Goal: Task Accomplishment & Management: Manage account settings

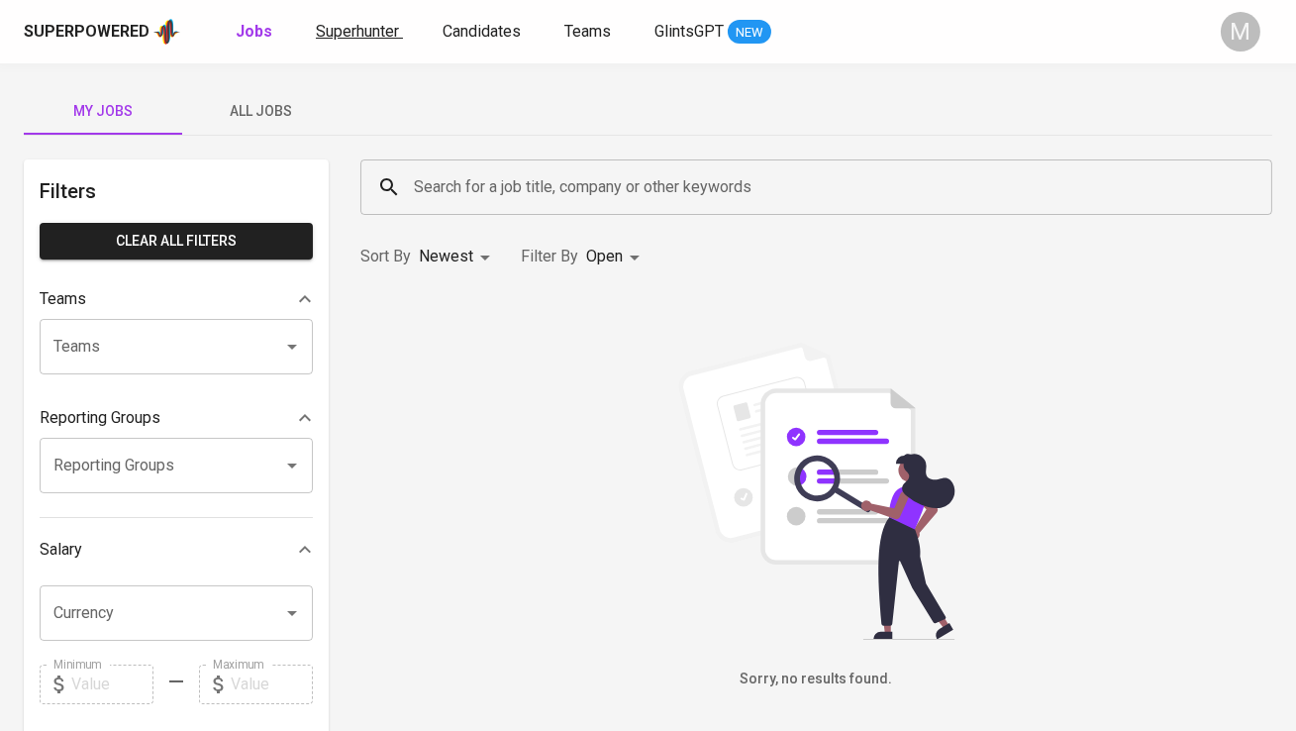
click at [371, 38] on span "Superhunter" at bounding box center [357, 31] width 83 height 19
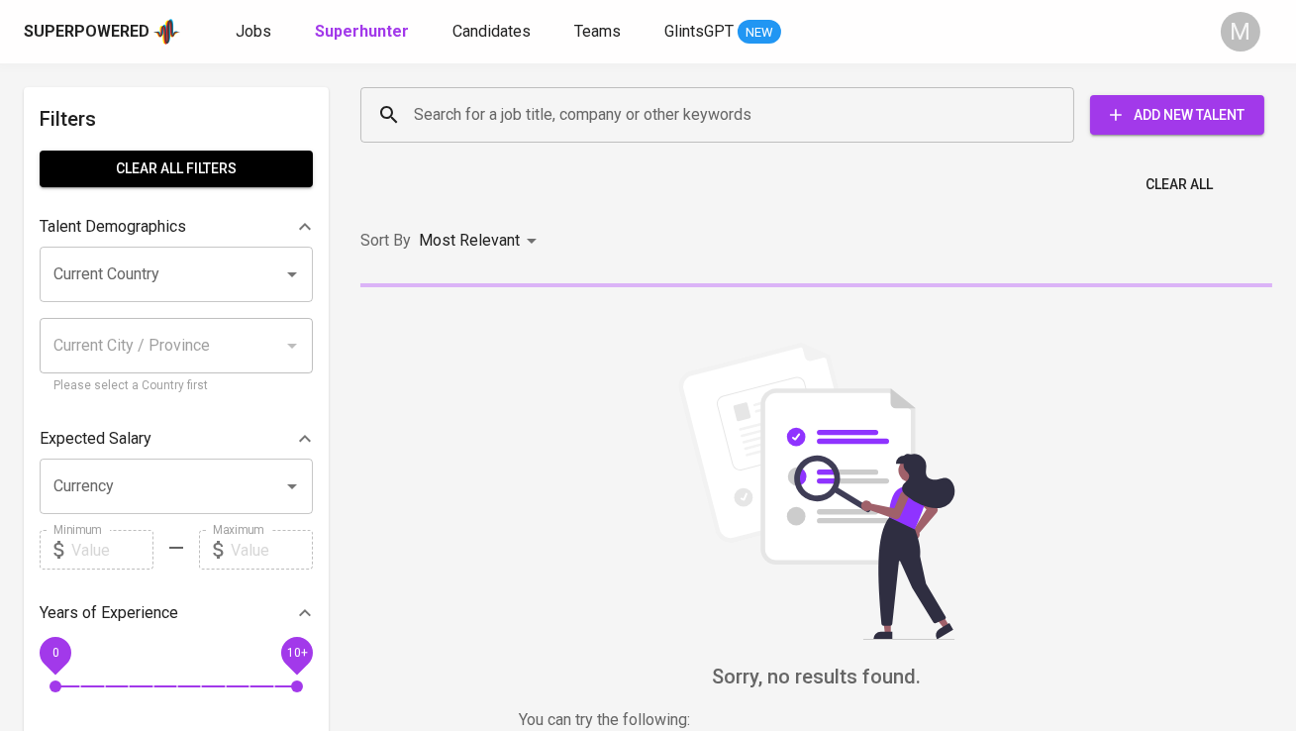
click at [448, 113] on input "Search for a job title, company or other keywords" at bounding box center [722, 115] width 627 height 38
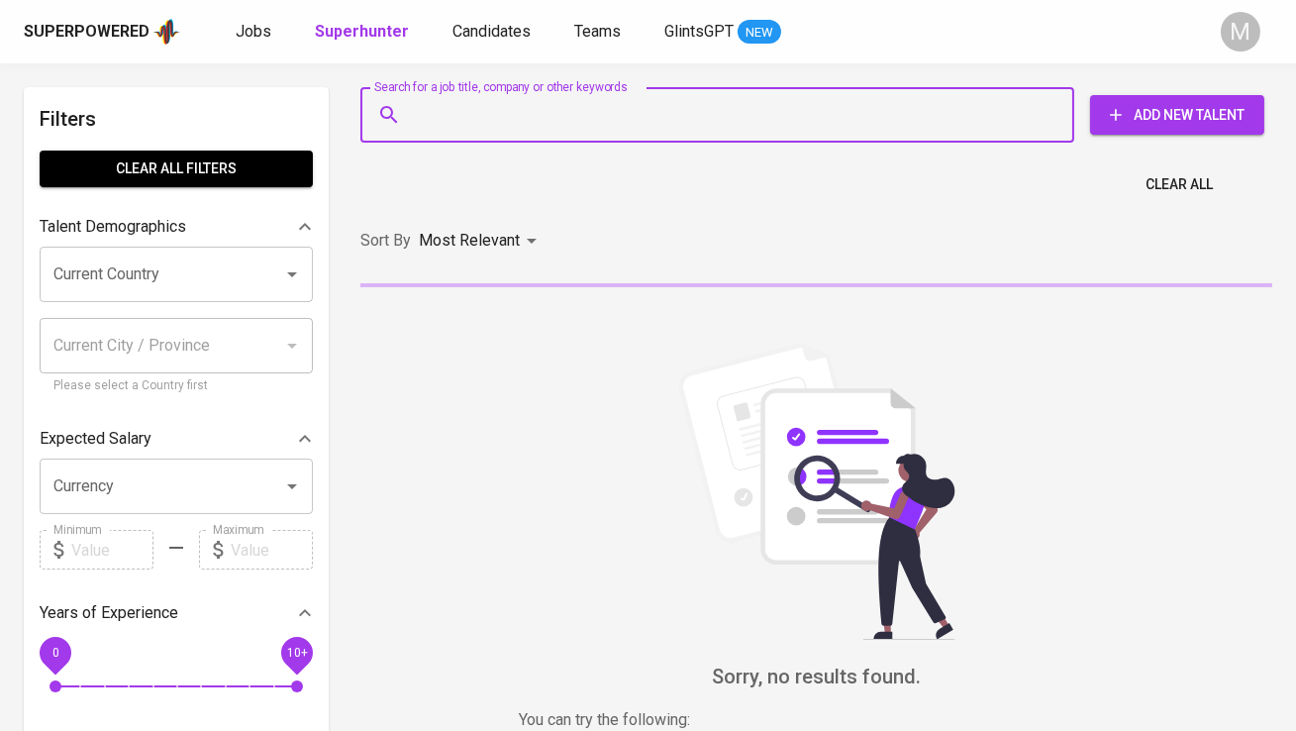
paste input "[EMAIL_ADDRESS][DOMAIN_NAME]"
type input "[EMAIL_ADDRESS][DOMAIN_NAME]"
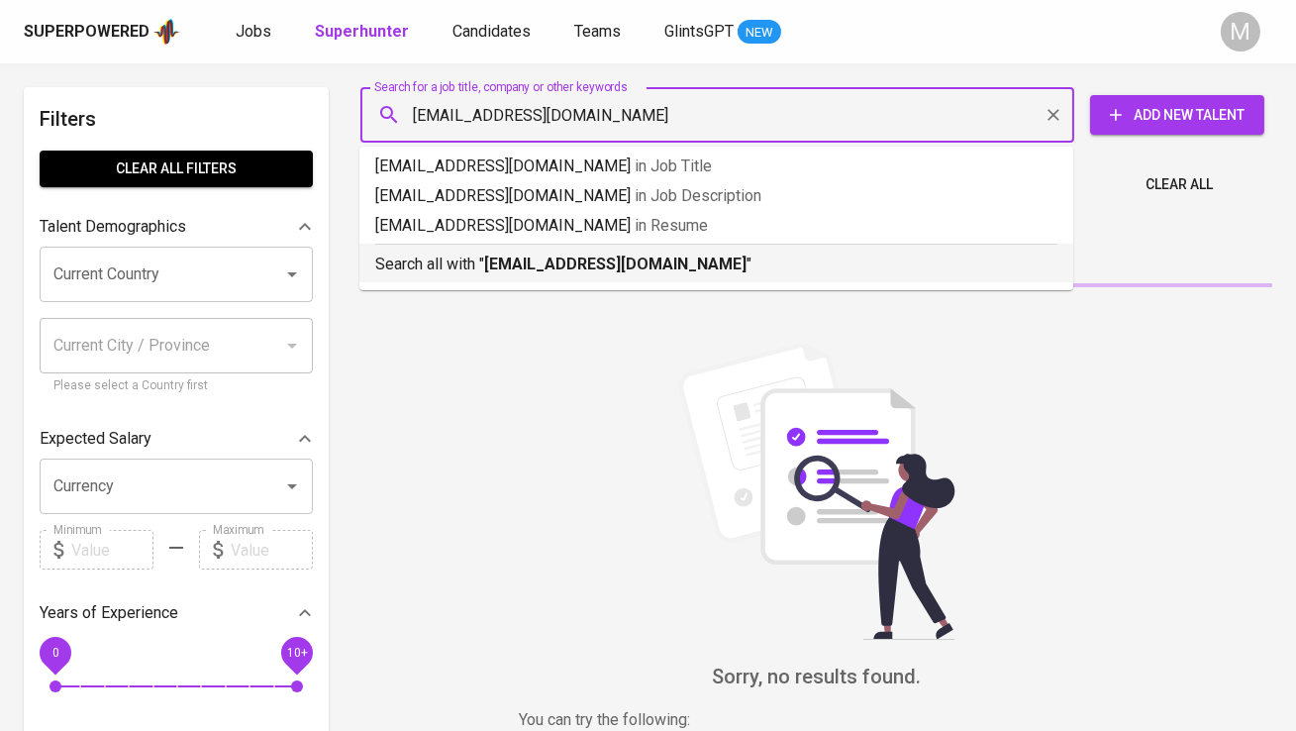
click at [486, 273] on p "Search all with " [EMAIL_ADDRESS][DOMAIN_NAME] "" at bounding box center [716, 264] width 682 height 24
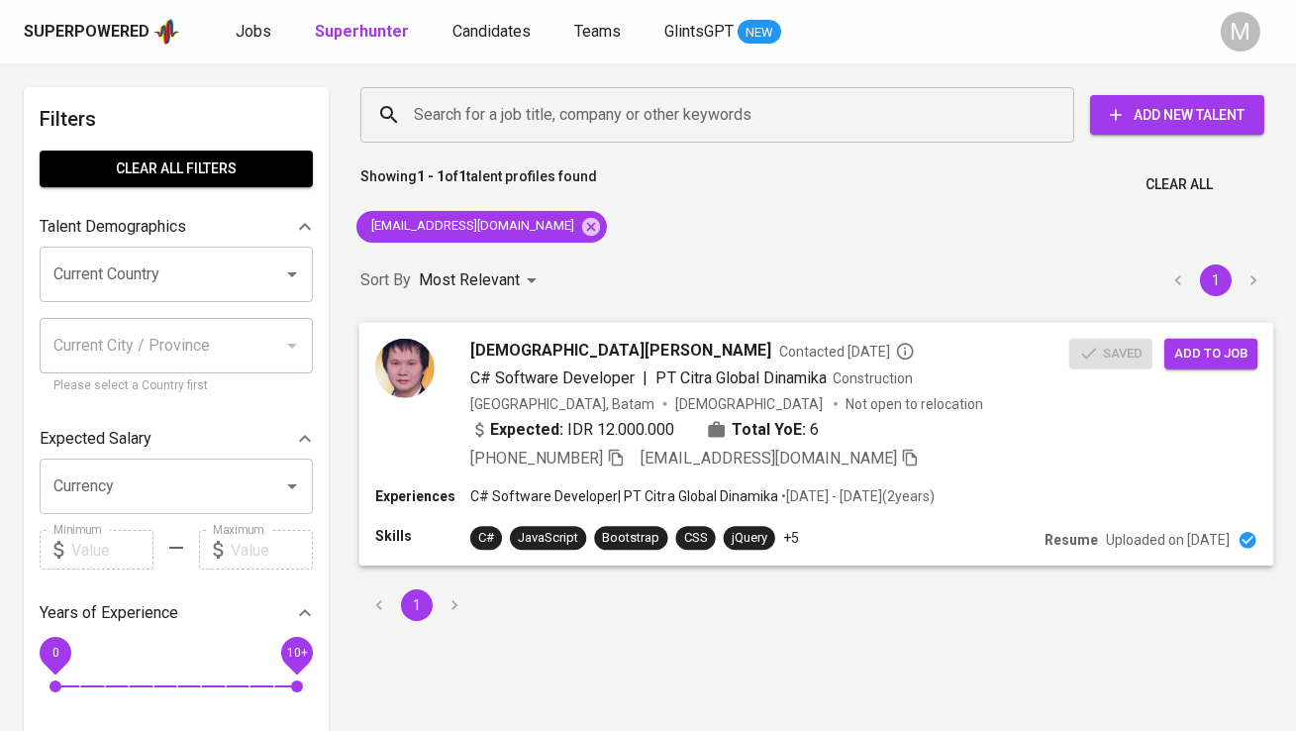
click at [420, 378] on img at bounding box center [404, 367] width 59 height 59
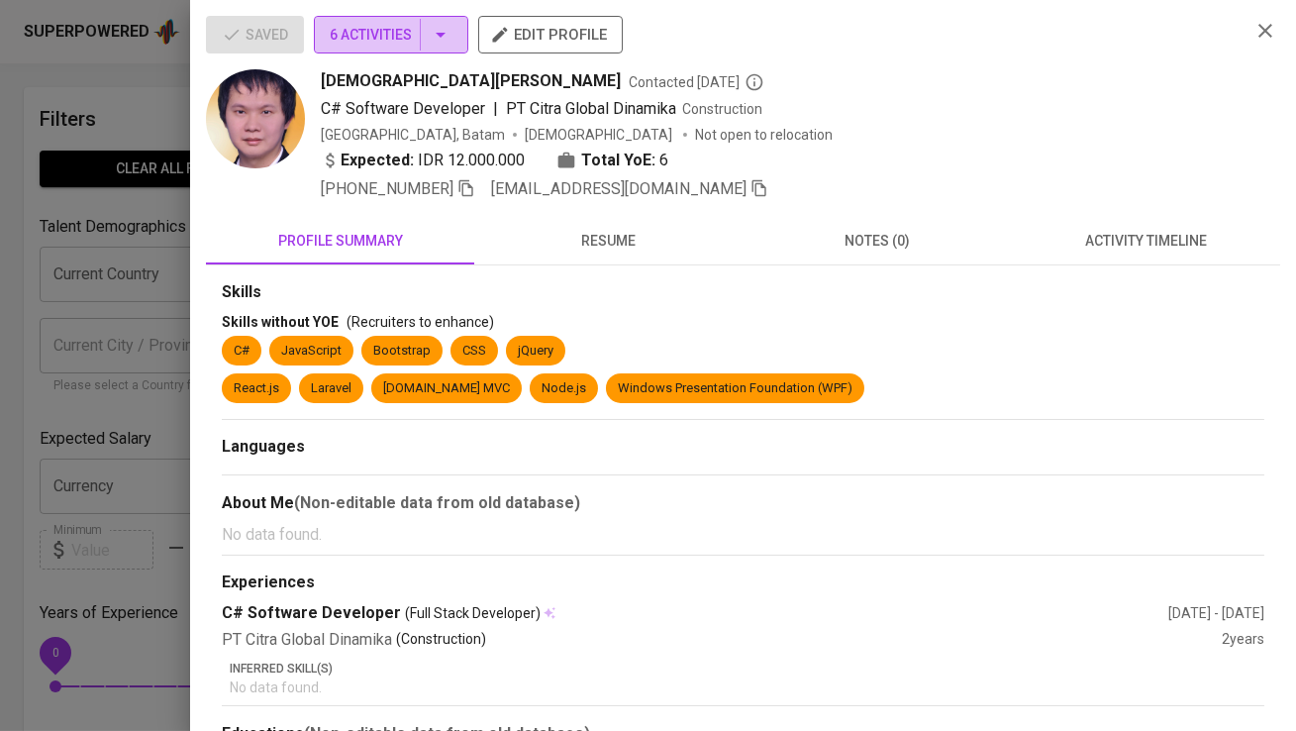
click at [429, 34] on span "6 Activities" at bounding box center [391, 35] width 123 height 25
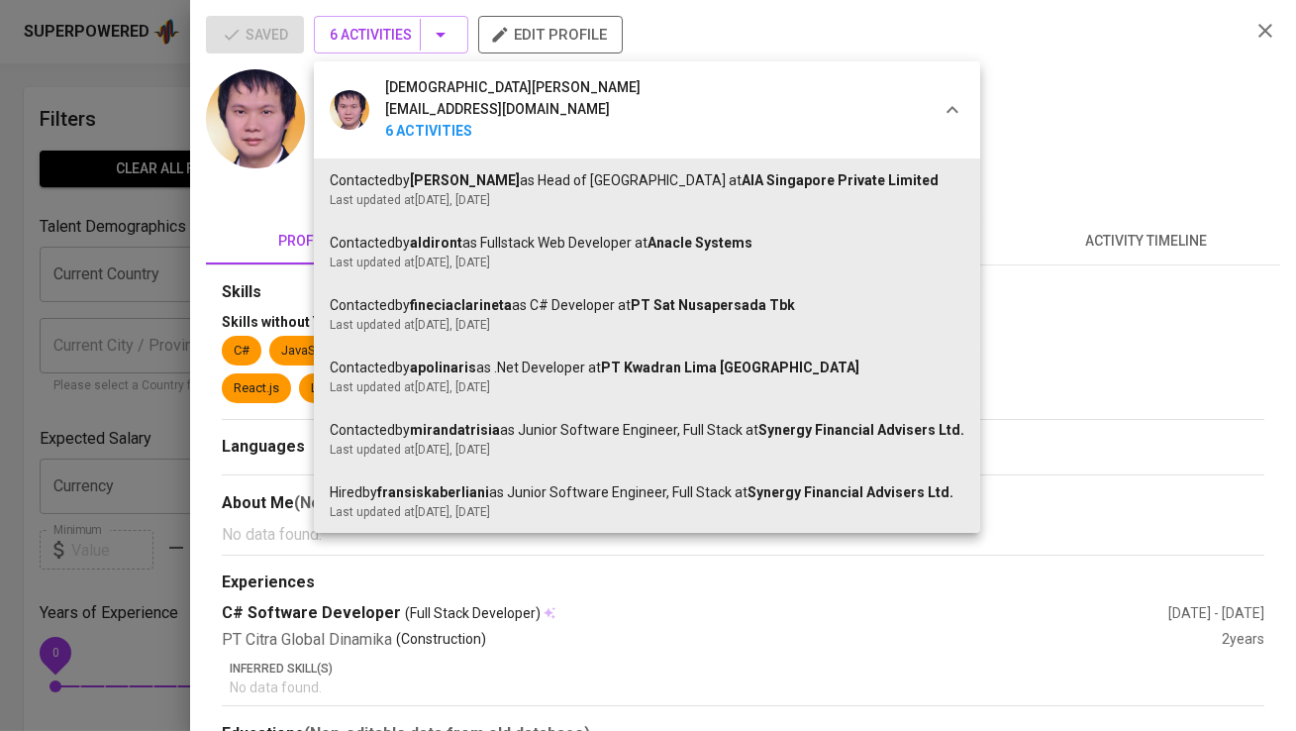
click at [429, 33] on div at bounding box center [648, 365] width 1296 height 731
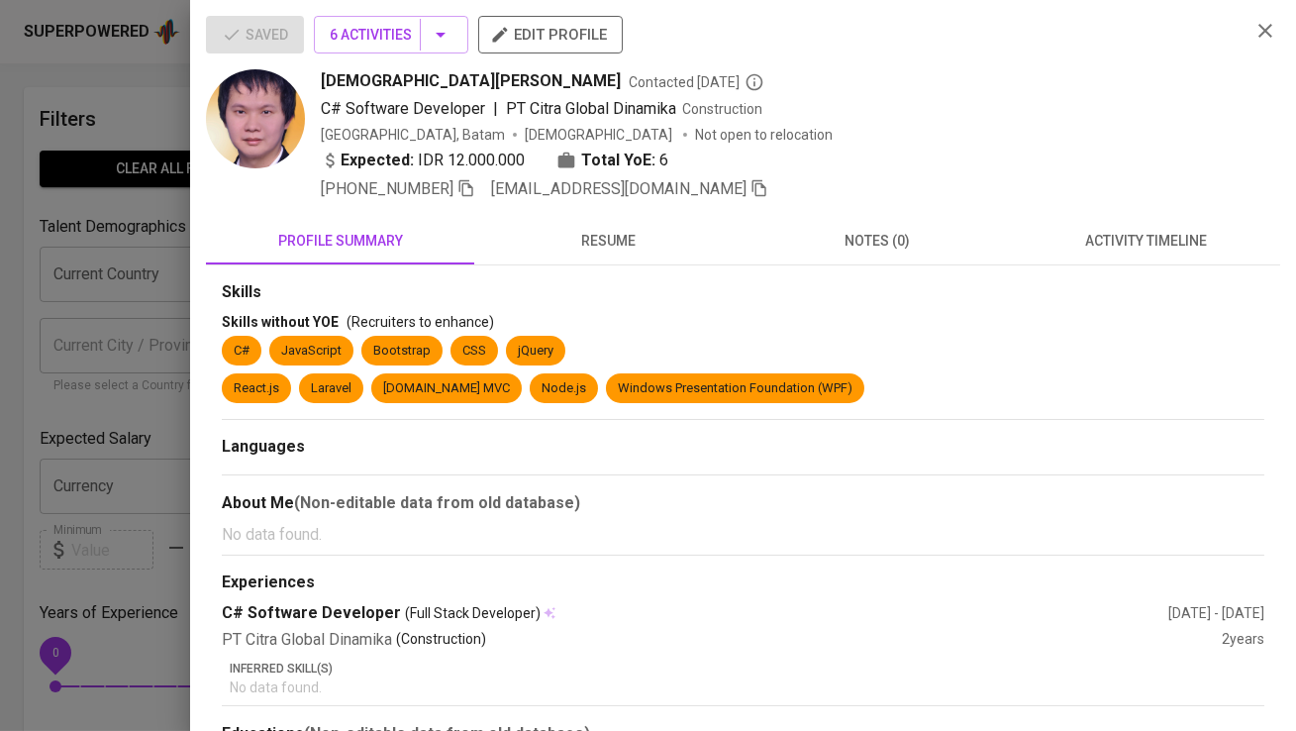
click at [750, 187] on icon "button" at bounding box center [759, 188] width 18 height 18
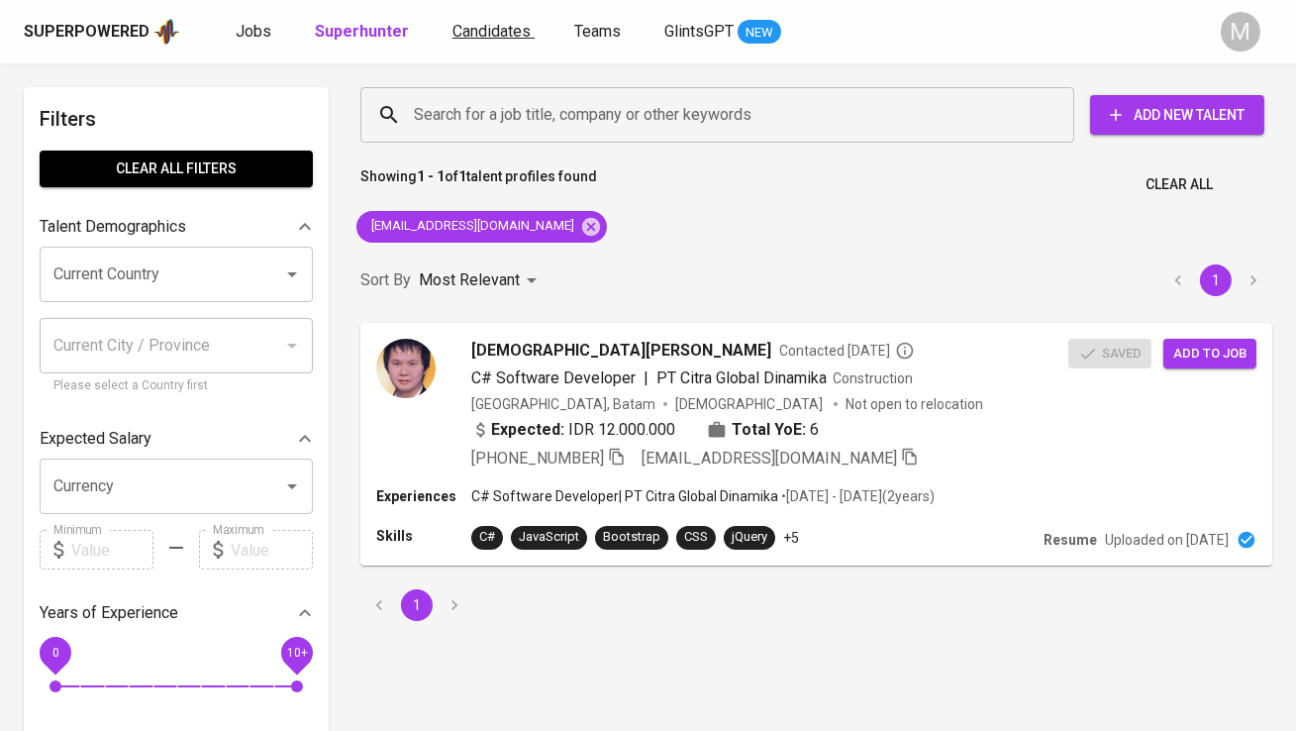
click at [482, 40] on link "Candidates" at bounding box center [493, 32] width 82 height 25
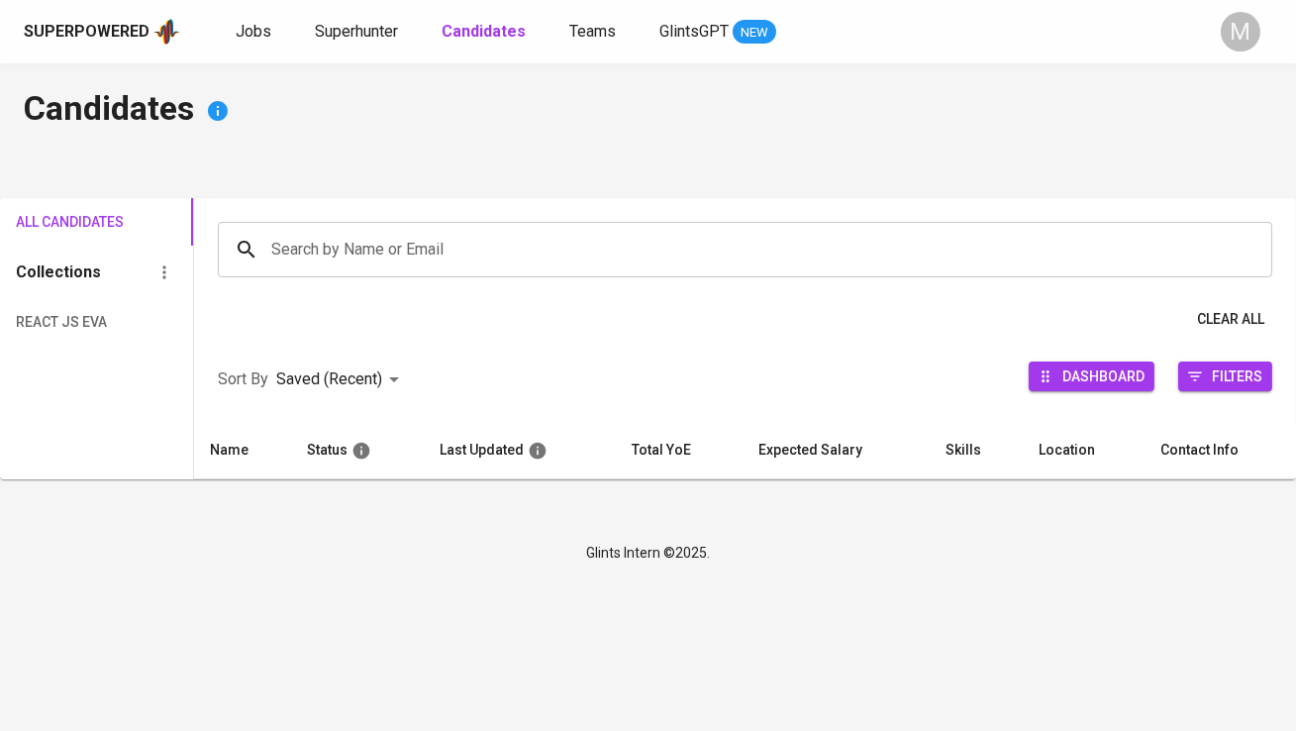
click at [503, 242] on input "Search by Name or Email" at bounding box center [749, 250] width 967 height 38
paste input "[EMAIL_ADDRESS][DOMAIN_NAME]"
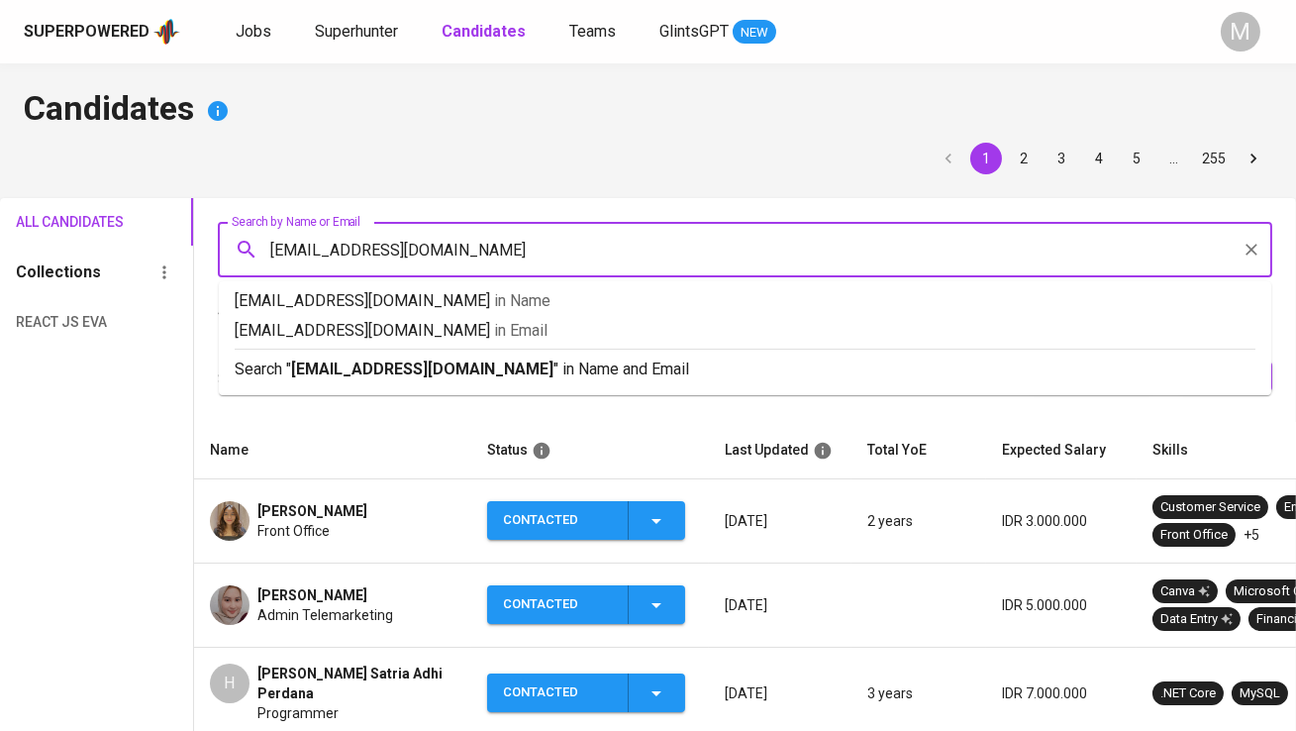
type input "[EMAIL_ADDRESS][DOMAIN_NAME]"
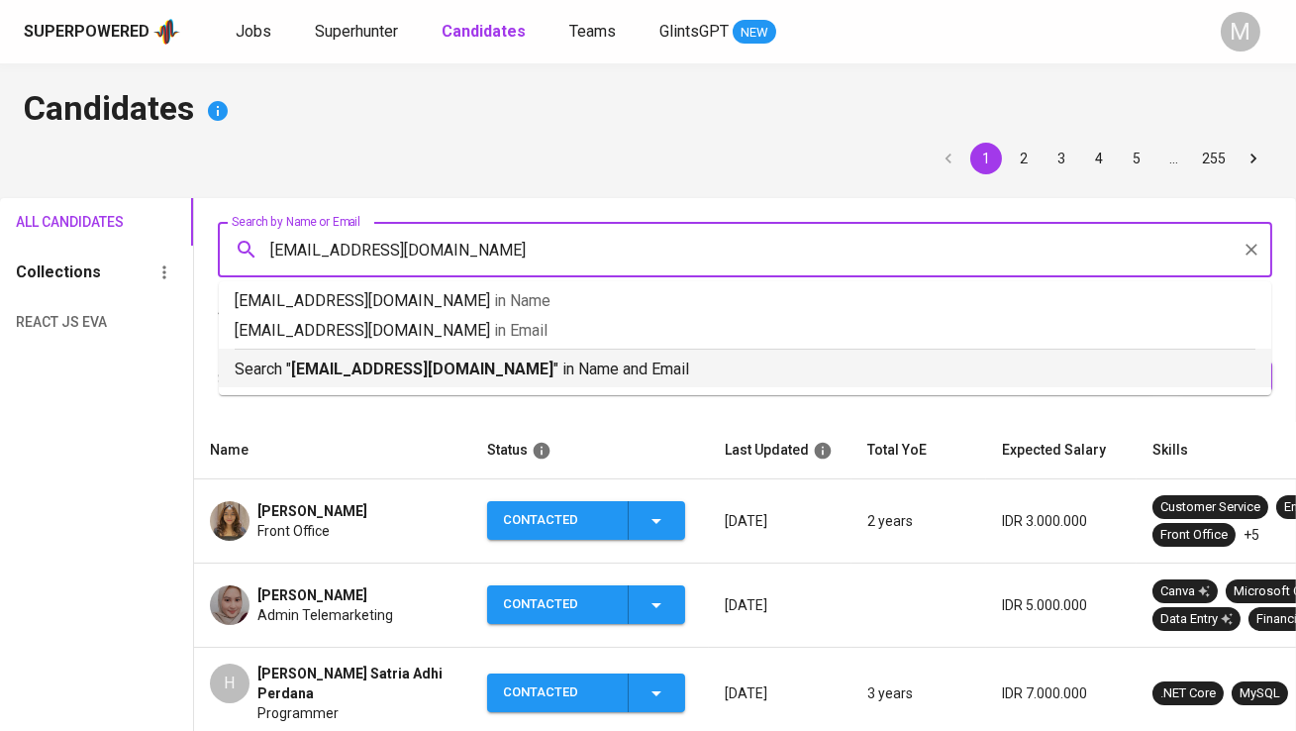
click at [509, 359] on p "Search " [EMAIL_ADDRESS][DOMAIN_NAME] " in Name and Email" at bounding box center [745, 369] width 1021 height 24
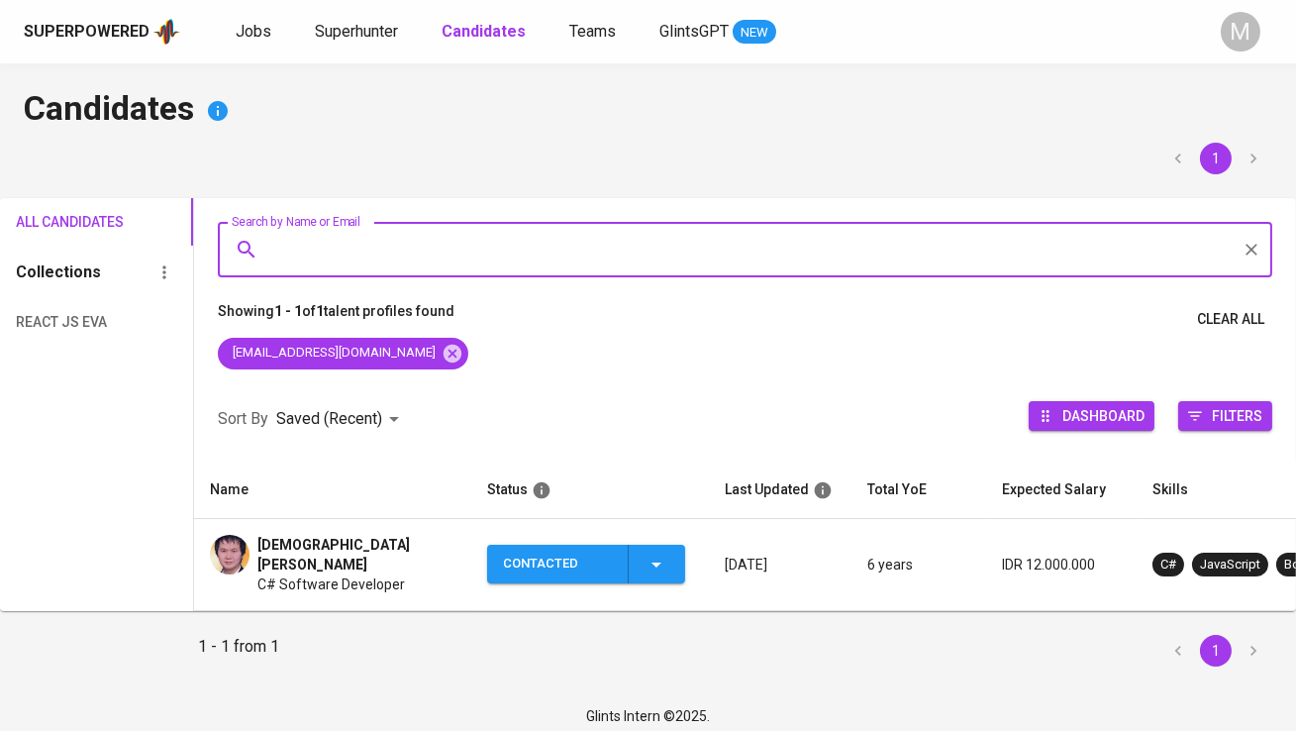
click at [539, 552] on div "Contacted" at bounding box center [557, 564] width 109 height 39
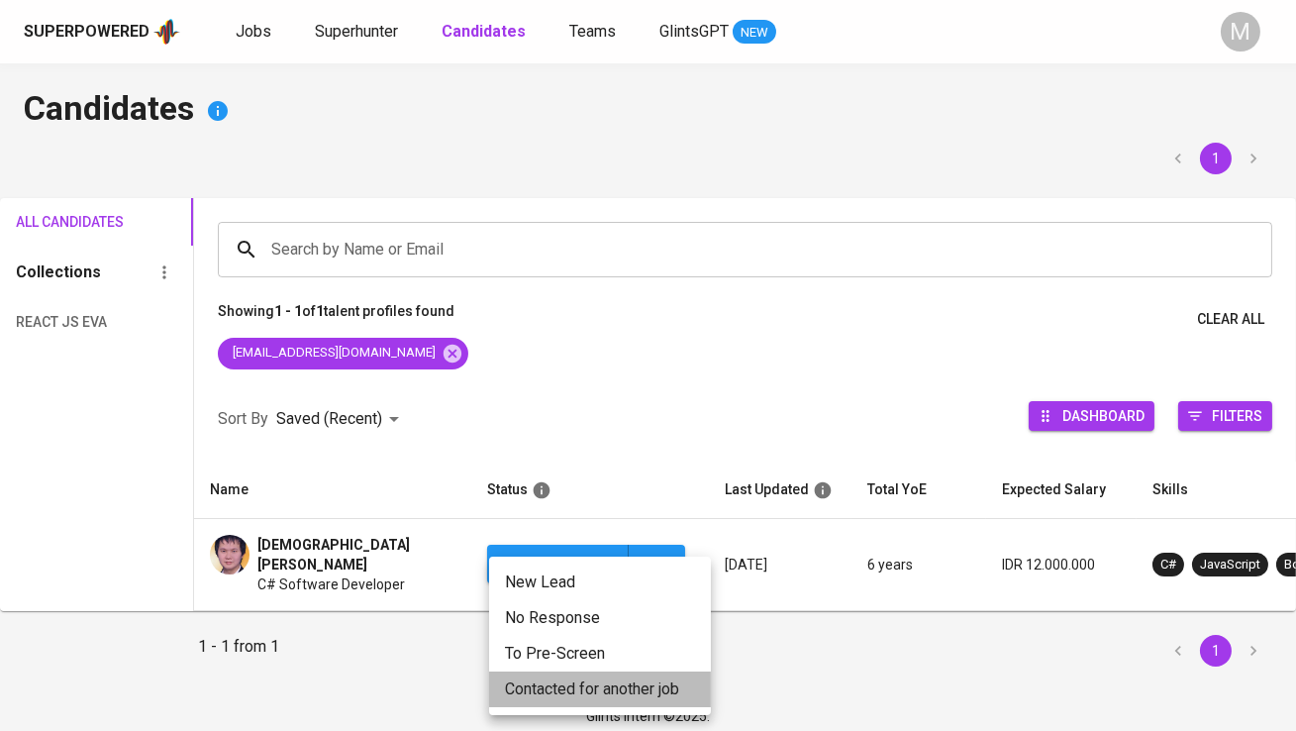
click at [576, 687] on li "Contacted for another job" at bounding box center [600, 689] width 222 height 36
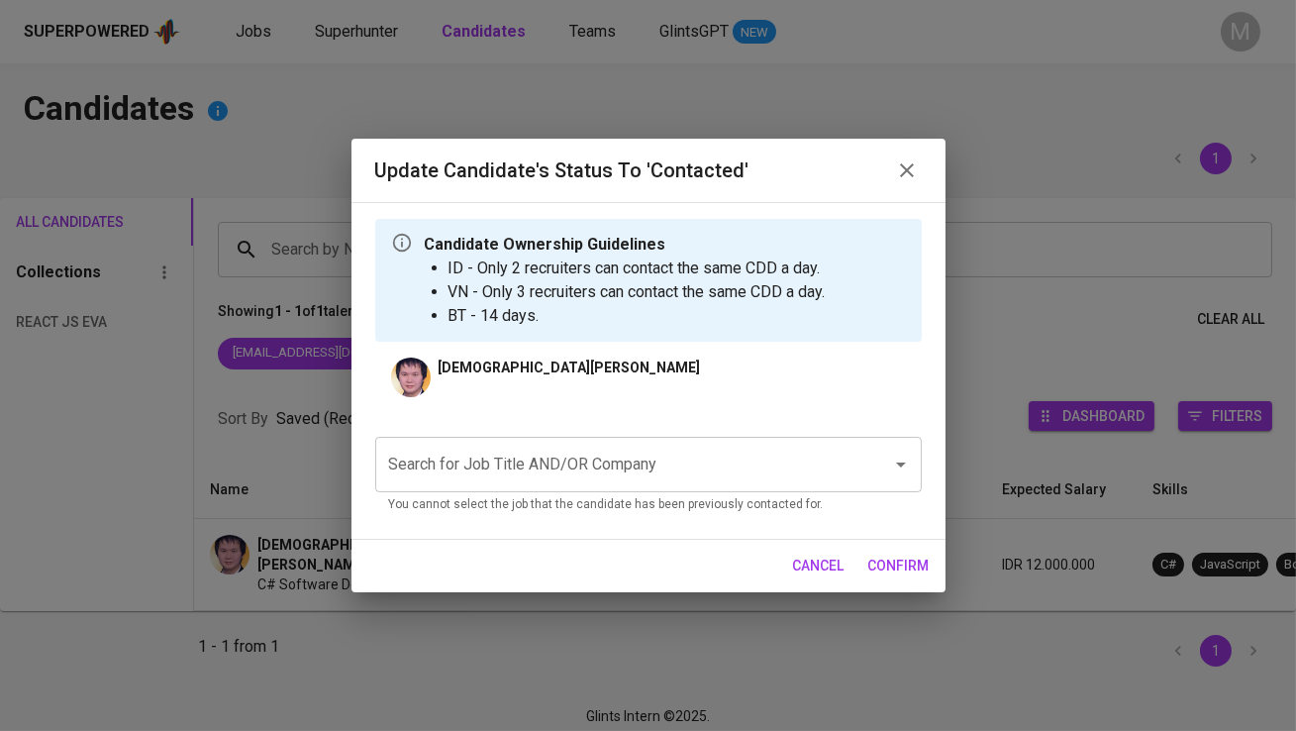
click at [552, 480] on input "Search for Job Title AND/OR Company" at bounding box center [620, 465] width 473 height 38
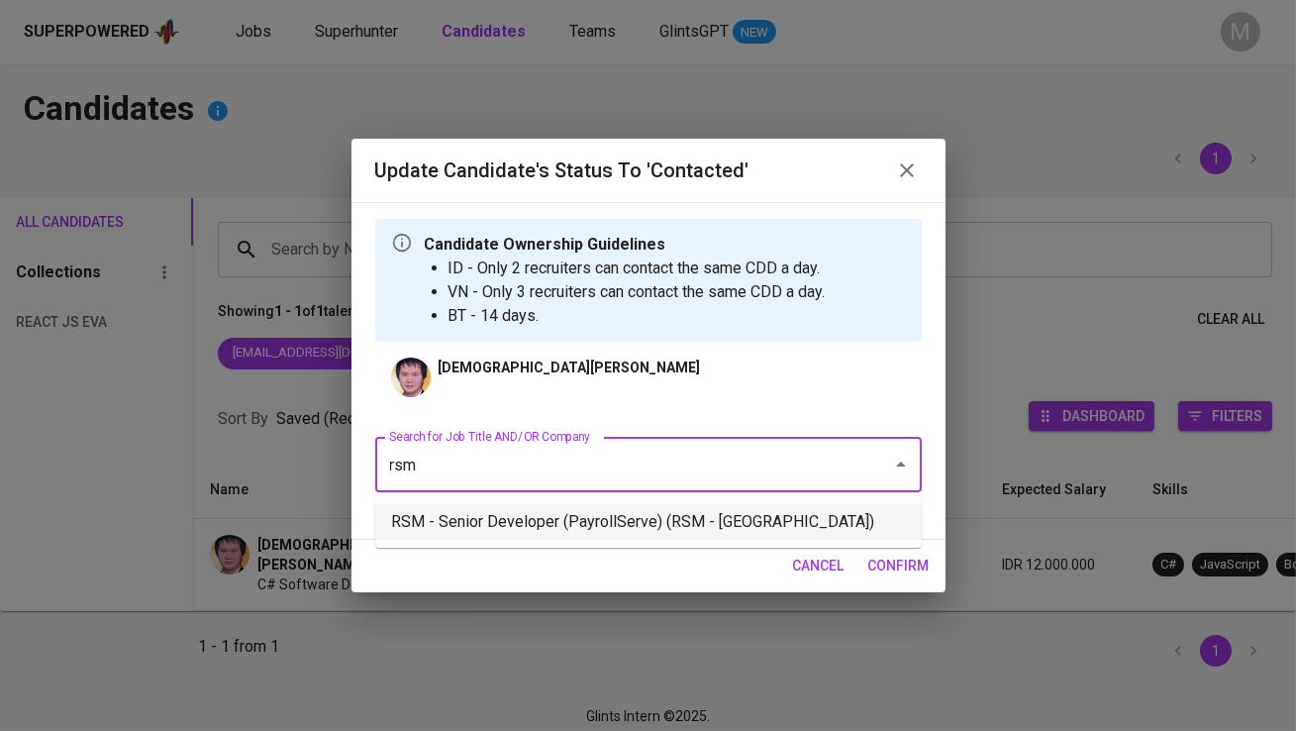
click at [604, 519] on li "RSM - Senior Developer (PayrollServe) (RSM - [GEOGRAPHIC_DATA])" at bounding box center [648, 522] width 546 height 36
type input "rsm"
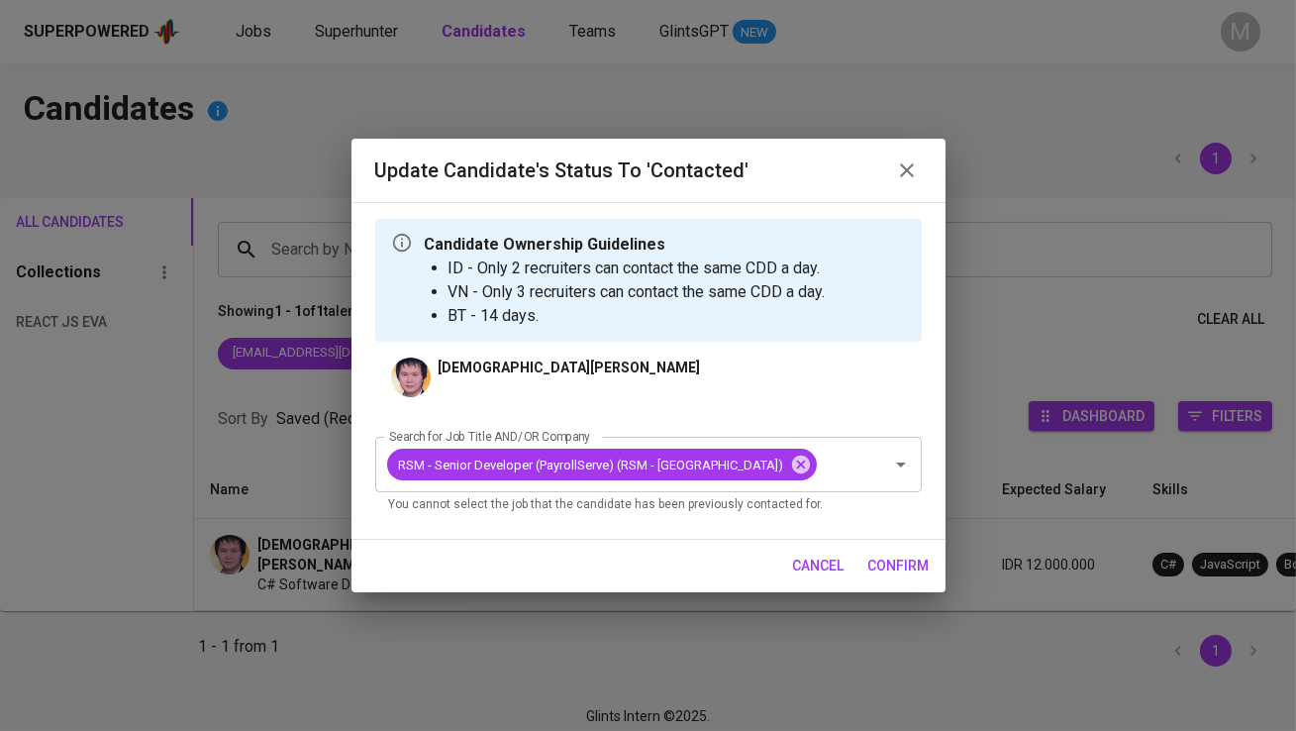
click at [890, 563] on span "confirm" at bounding box center [898, 565] width 61 height 25
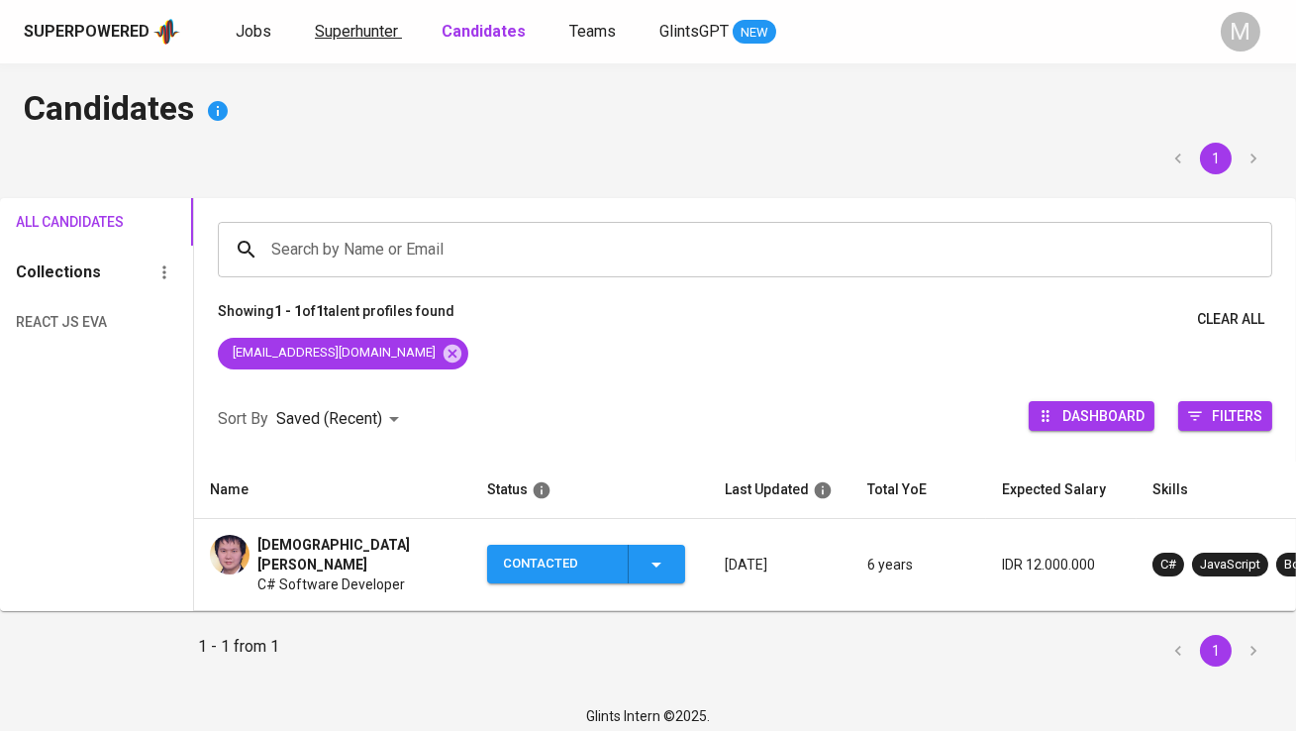
click at [376, 39] on span "Superhunter" at bounding box center [356, 31] width 83 height 19
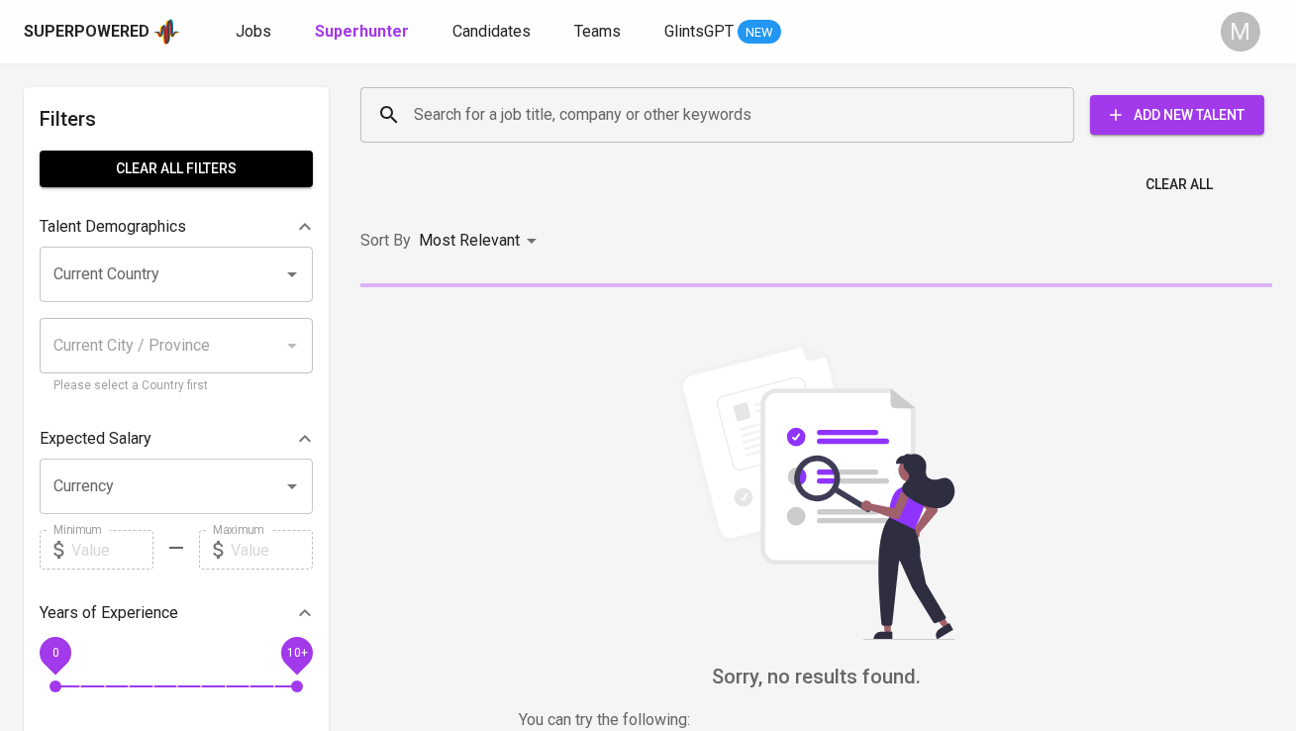
click at [429, 102] on input "Search for a job title, company or other keywords" at bounding box center [722, 115] width 627 height 38
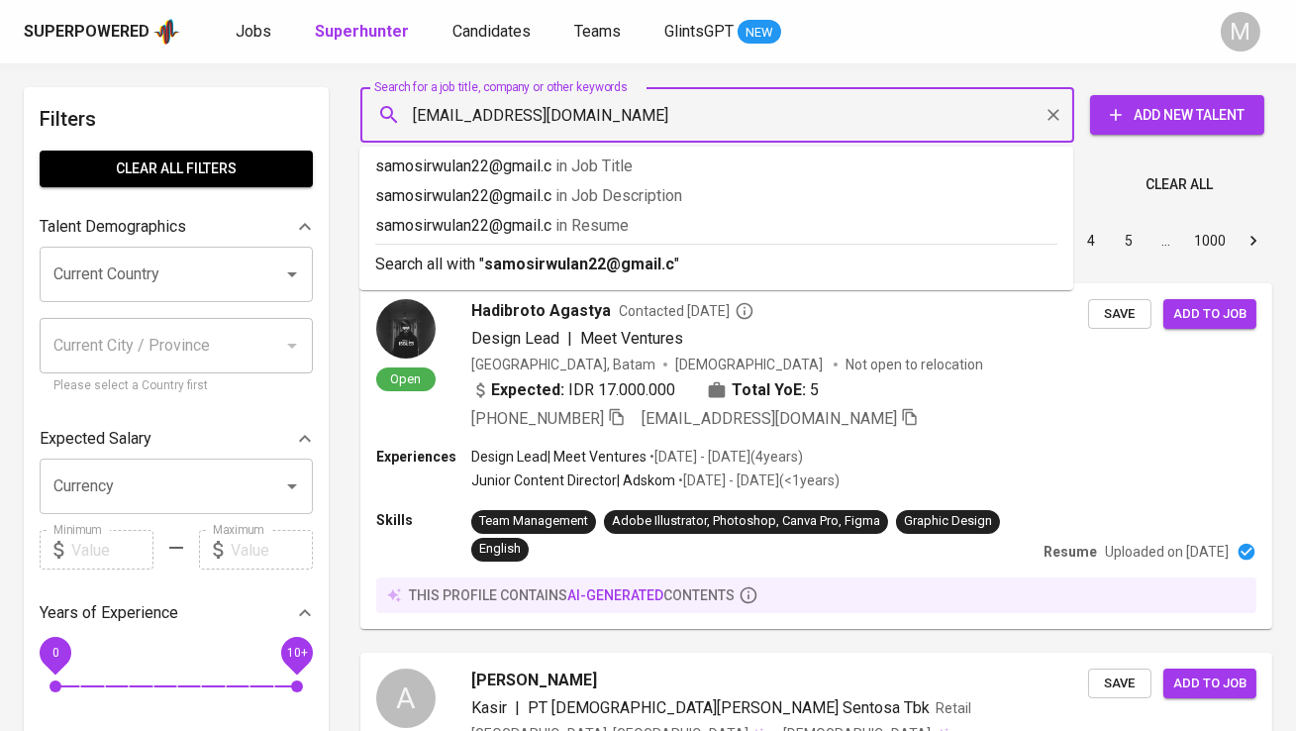
type input "[EMAIL_ADDRESS][DOMAIN_NAME]"
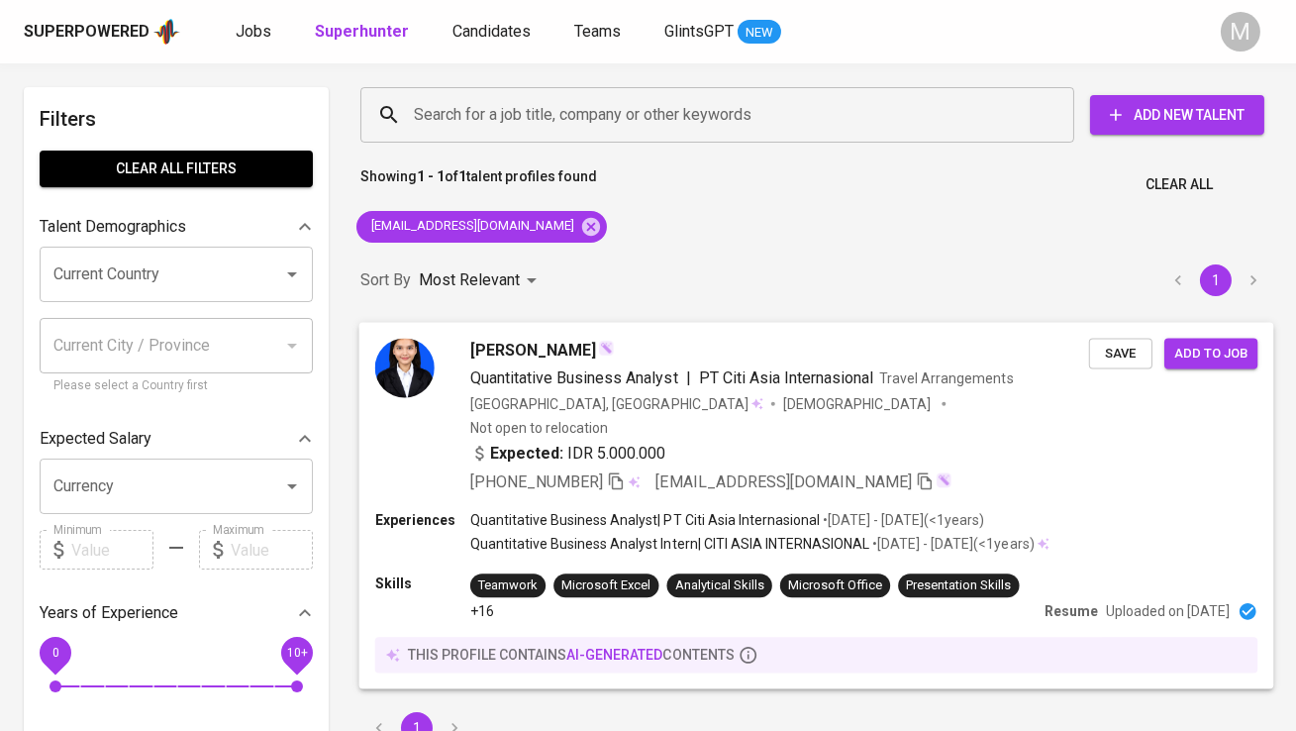
click at [409, 341] on img at bounding box center [404, 367] width 59 height 59
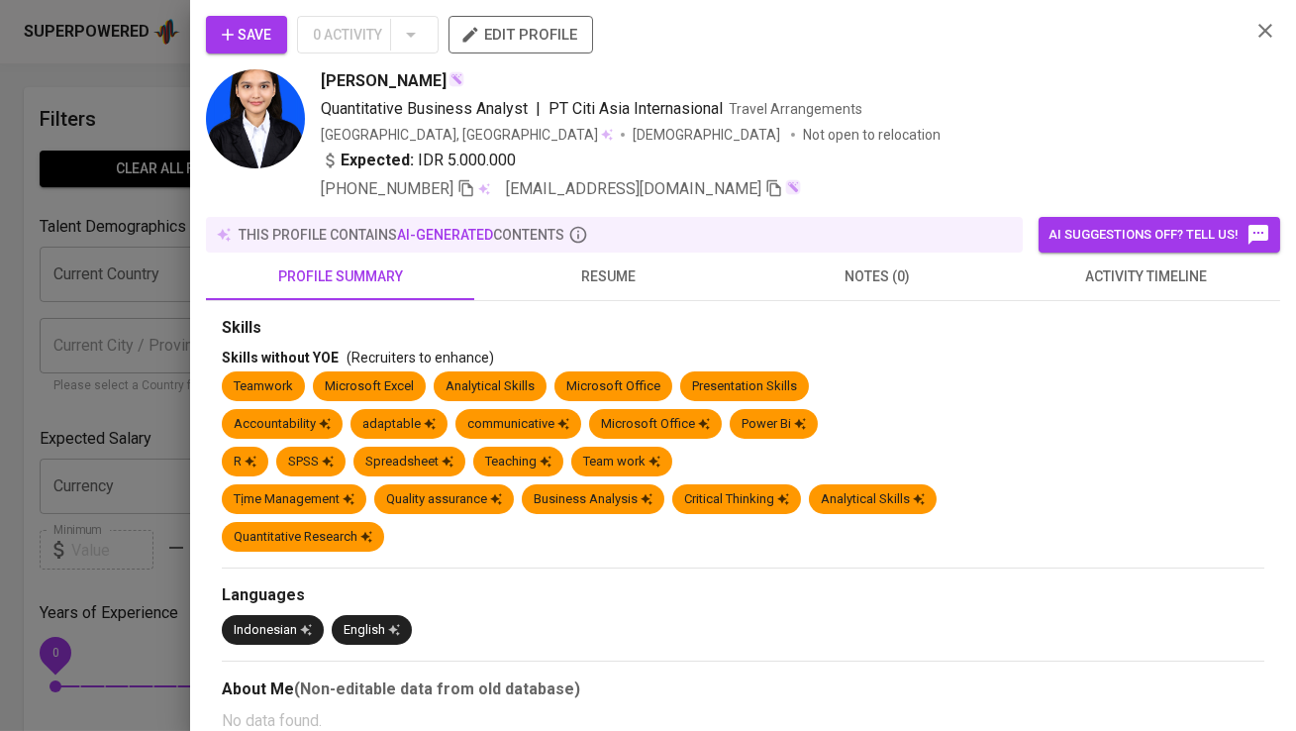
click at [257, 30] on span "Save" at bounding box center [247, 35] width 50 height 25
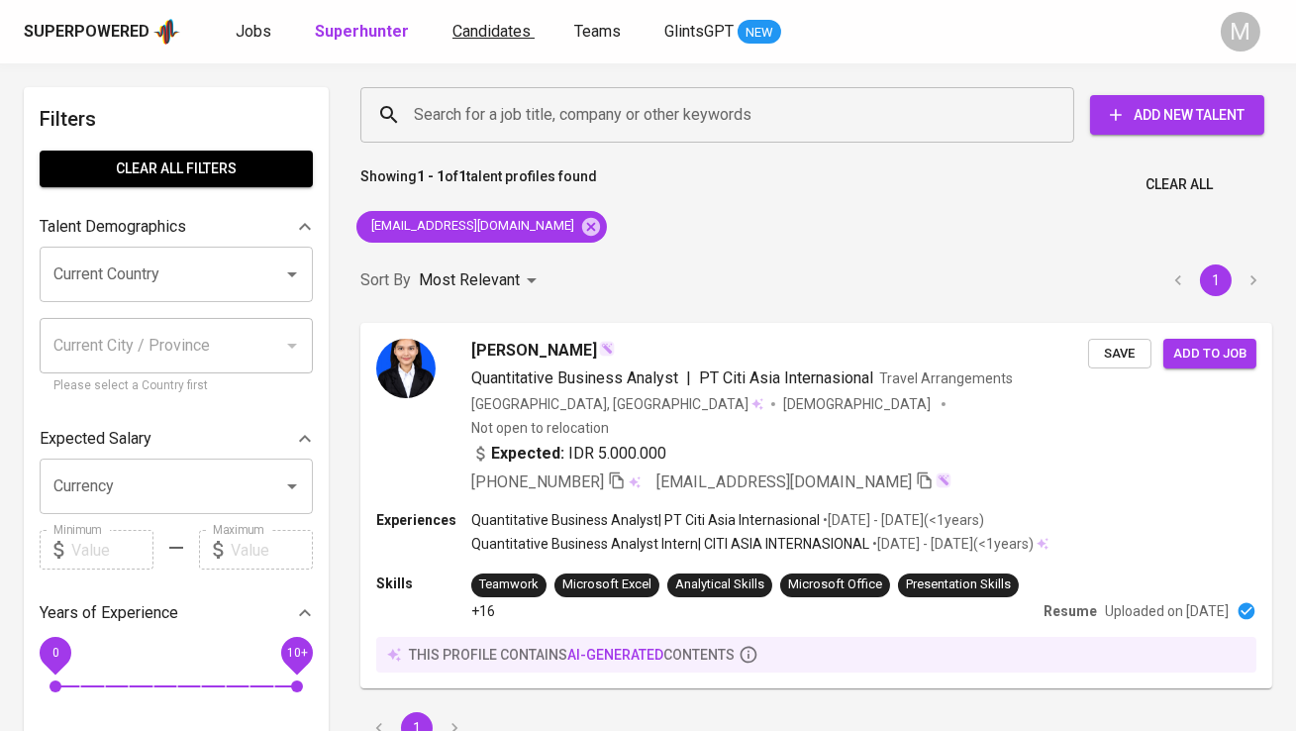
click at [482, 20] on link "Candidates" at bounding box center [493, 32] width 82 height 25
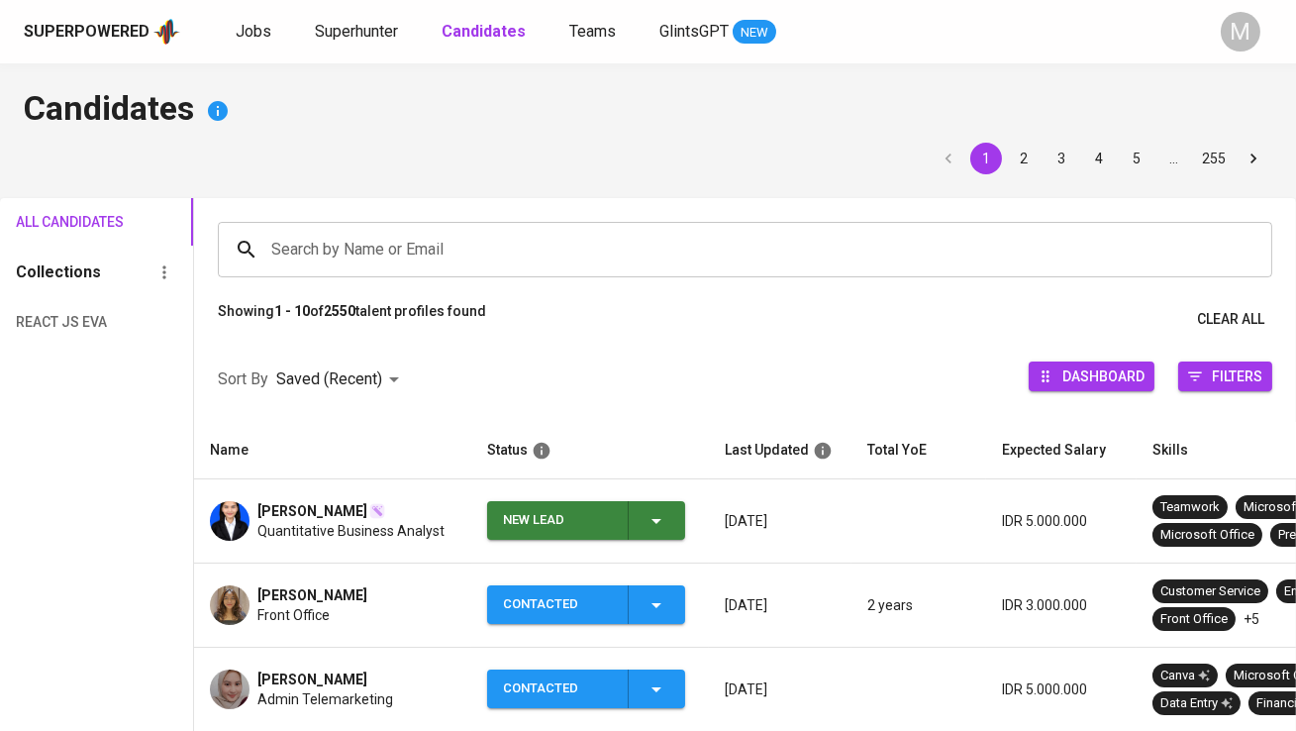
click at [537, 516] on div "New Lead" at bounding box center [557, 520] width 109 height 39
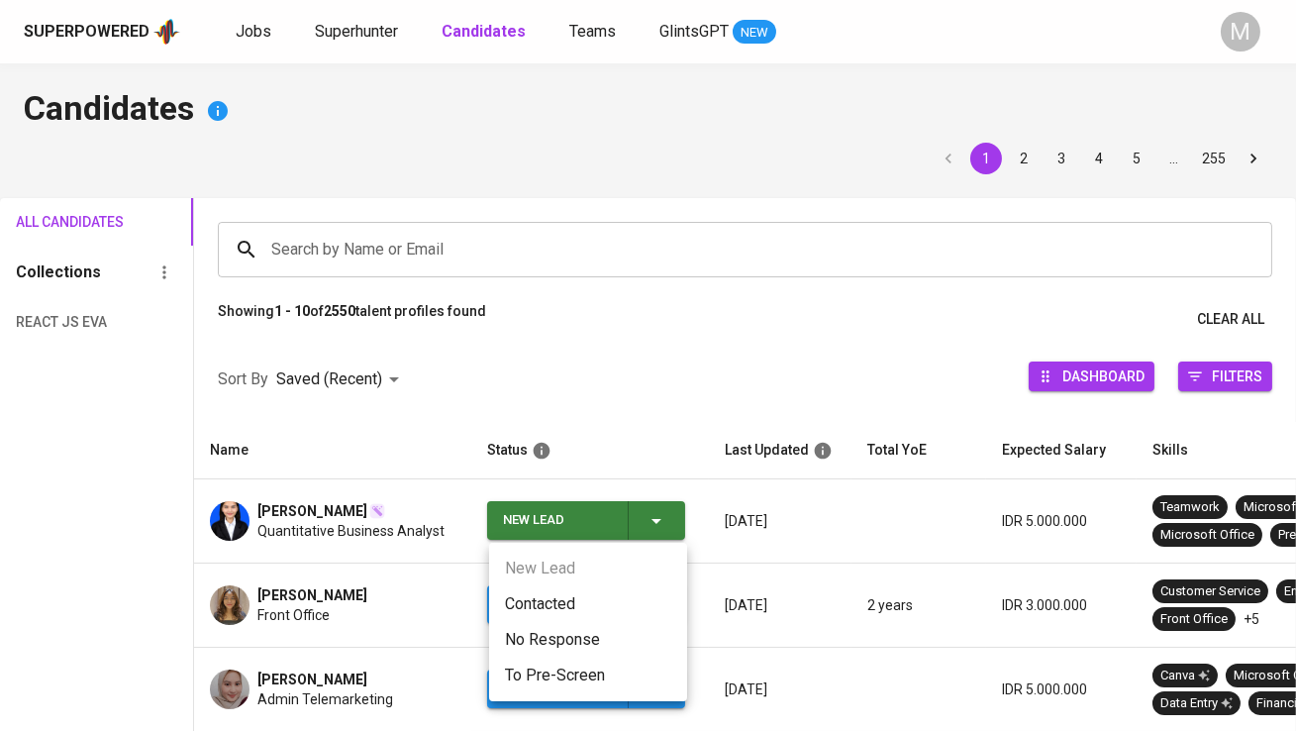
click at [558, 599] on li "Contacted" at bounding box center [588, 604] width 198 height 36
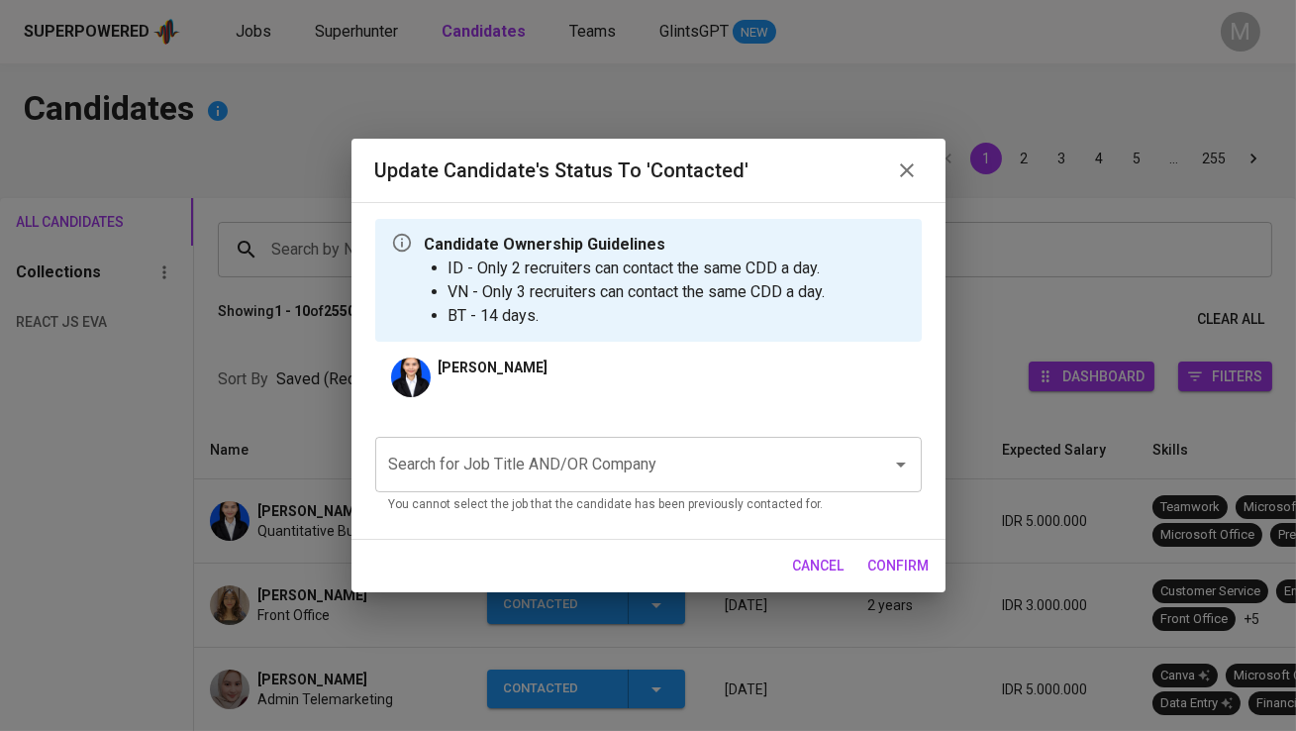
click at [549, 464] on input "Search for Job Title AND/OR Company" at bounding box center [620, 465] width 473 height 38
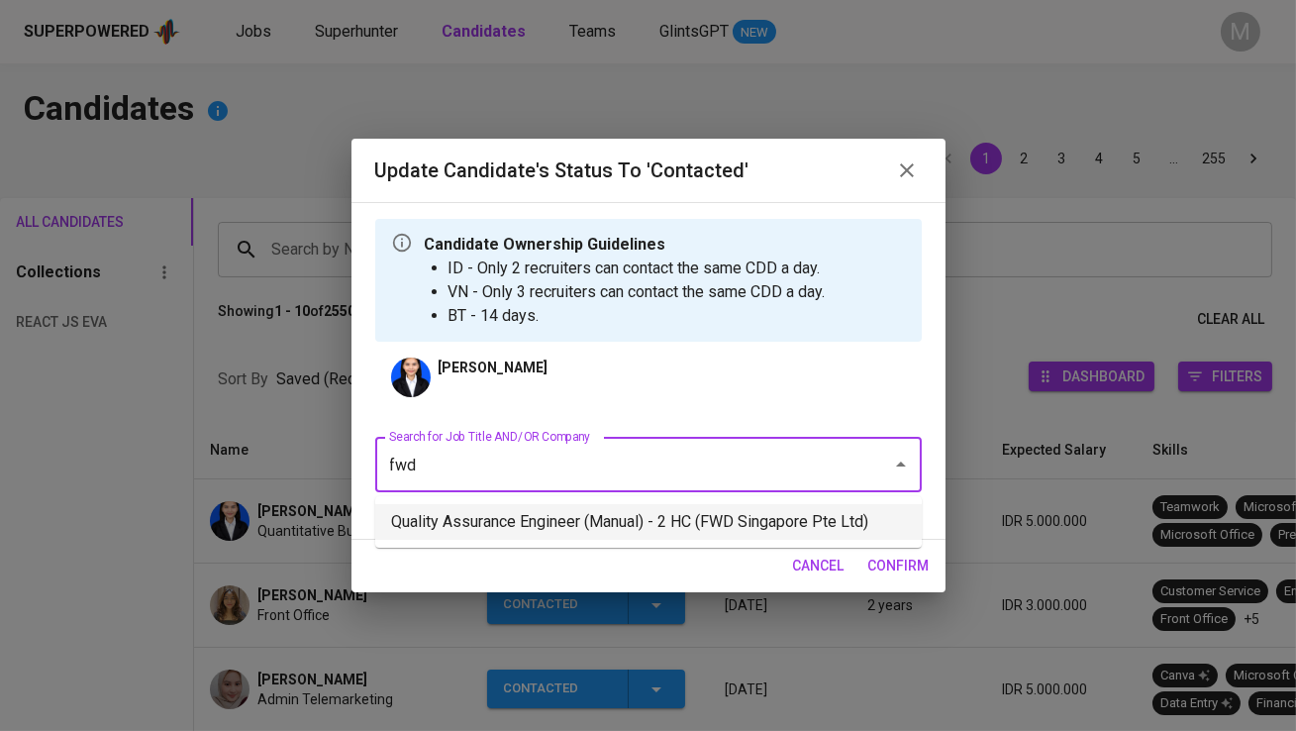
drag, startPoint x: 603, startPoint y: 519, endPoint x: 612, endPoint y: 527, distance: 11.9
click at [612, 527] on li "Quality Assurance Engineer (Manual) - 2 HC (FWD Singapore Pte Ltd)" at bounding box center [648, 522] width 546 height 36
type input "fwd"
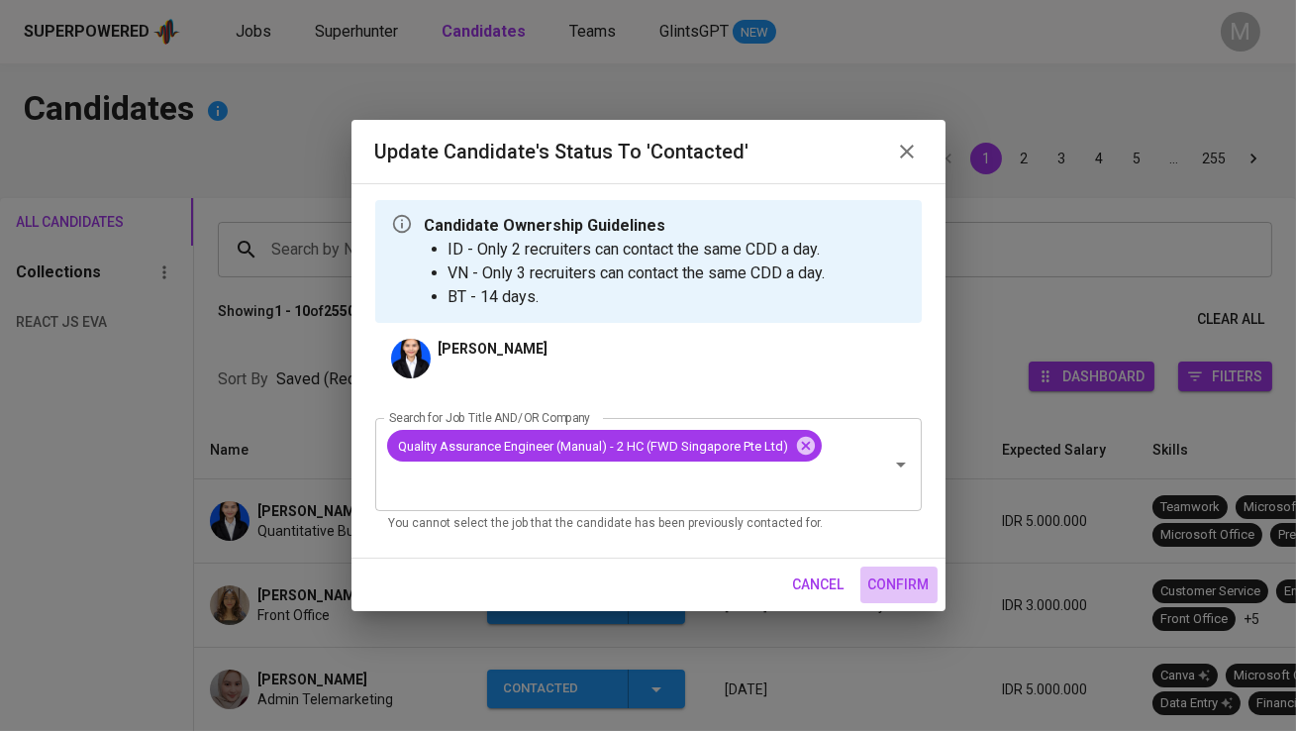
click at [879, 577] on span "confirm" at bounding box center [898, 584] width 61 height 25
